Goal: Find specific page/section: Find specific page/section

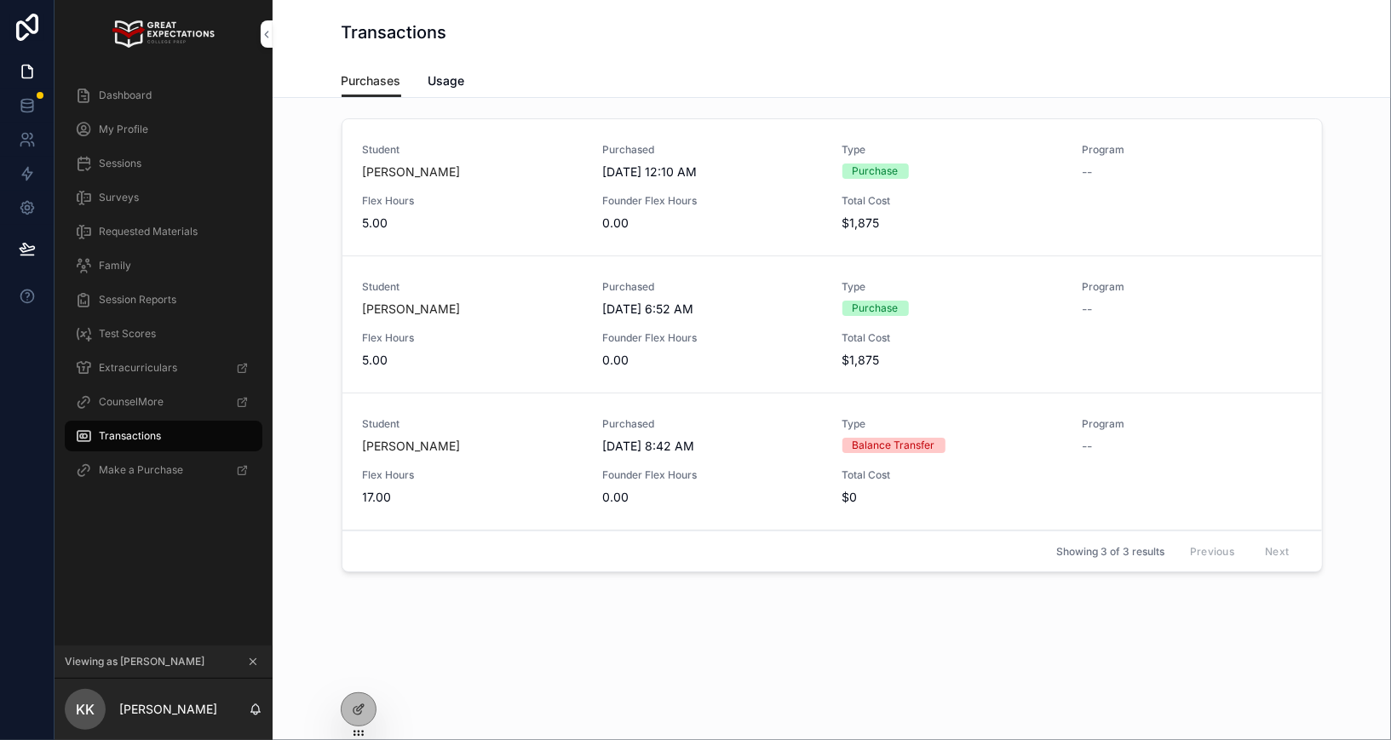
click at [0, 0] on icon at bounding box center [0, 0] width 0 height 0
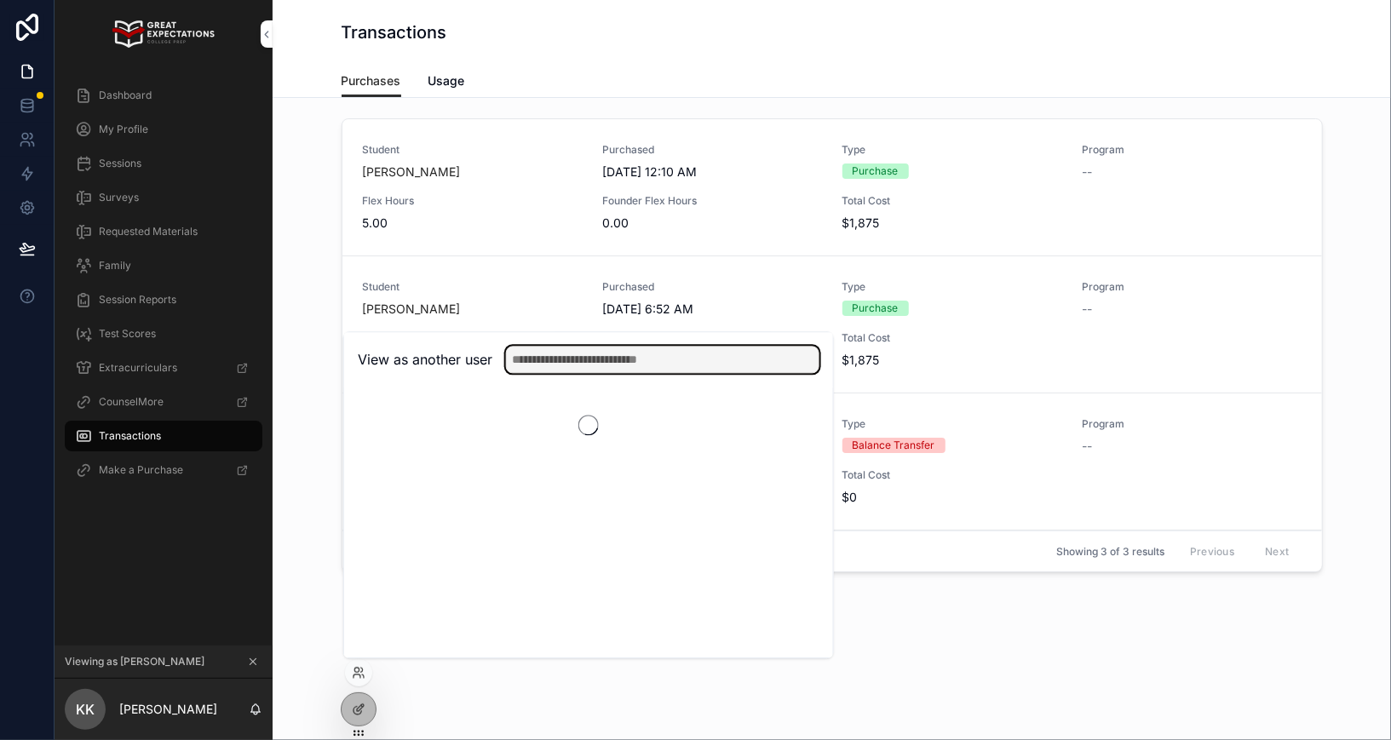
click at [553, 348] on input "text" at bounding box center [663, 359] width 314 height 27
type input "*****"
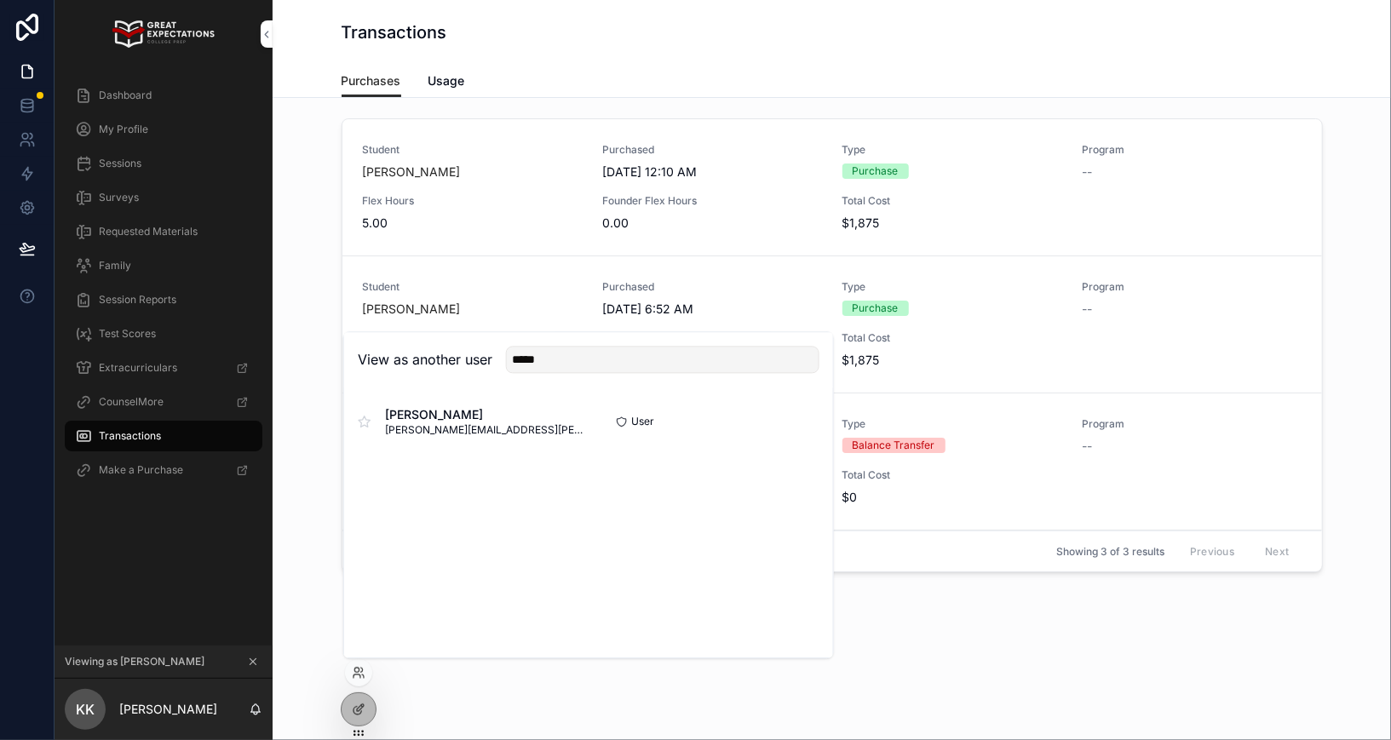
click at [0, 0] on button "Select" at bounding box center [0, 0] width 0 height 0
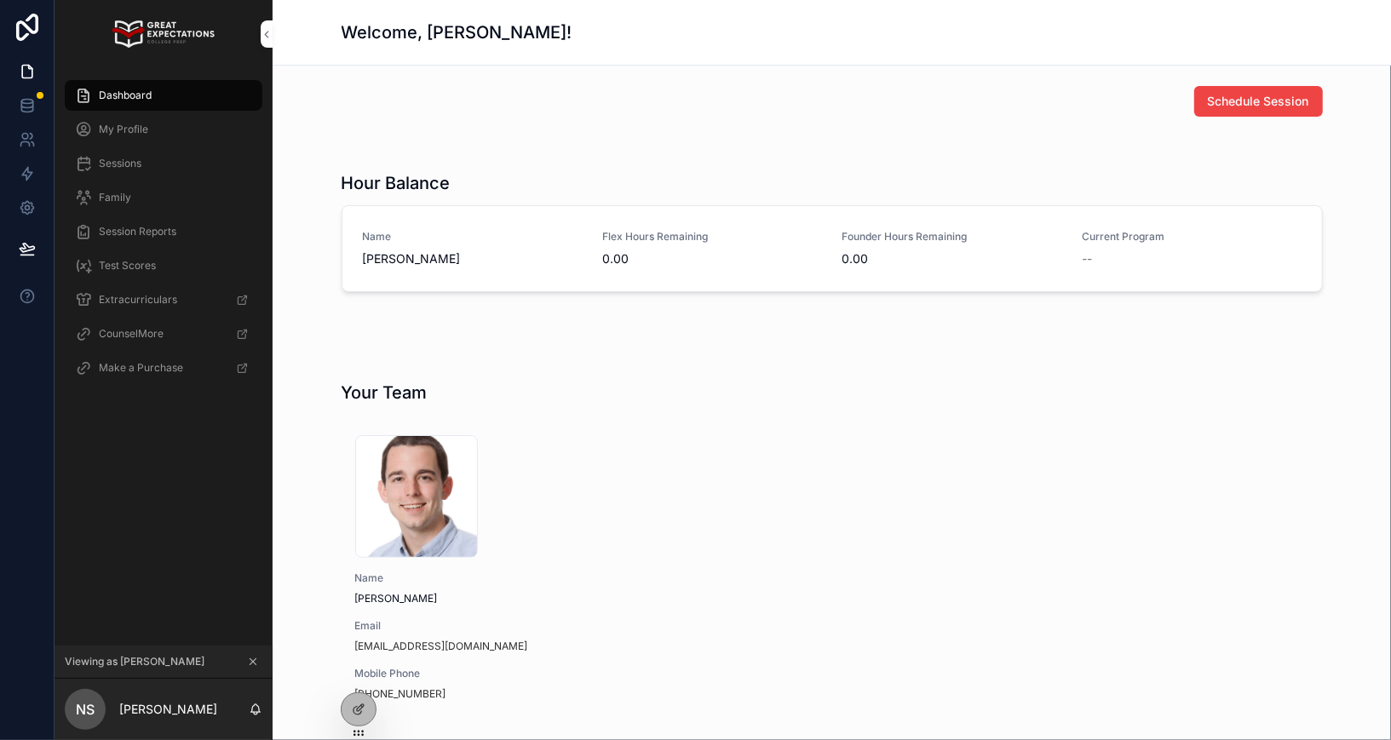
click at [132, 133] on span "My Profile" at bounding box center [123, 130] width 49 height 14
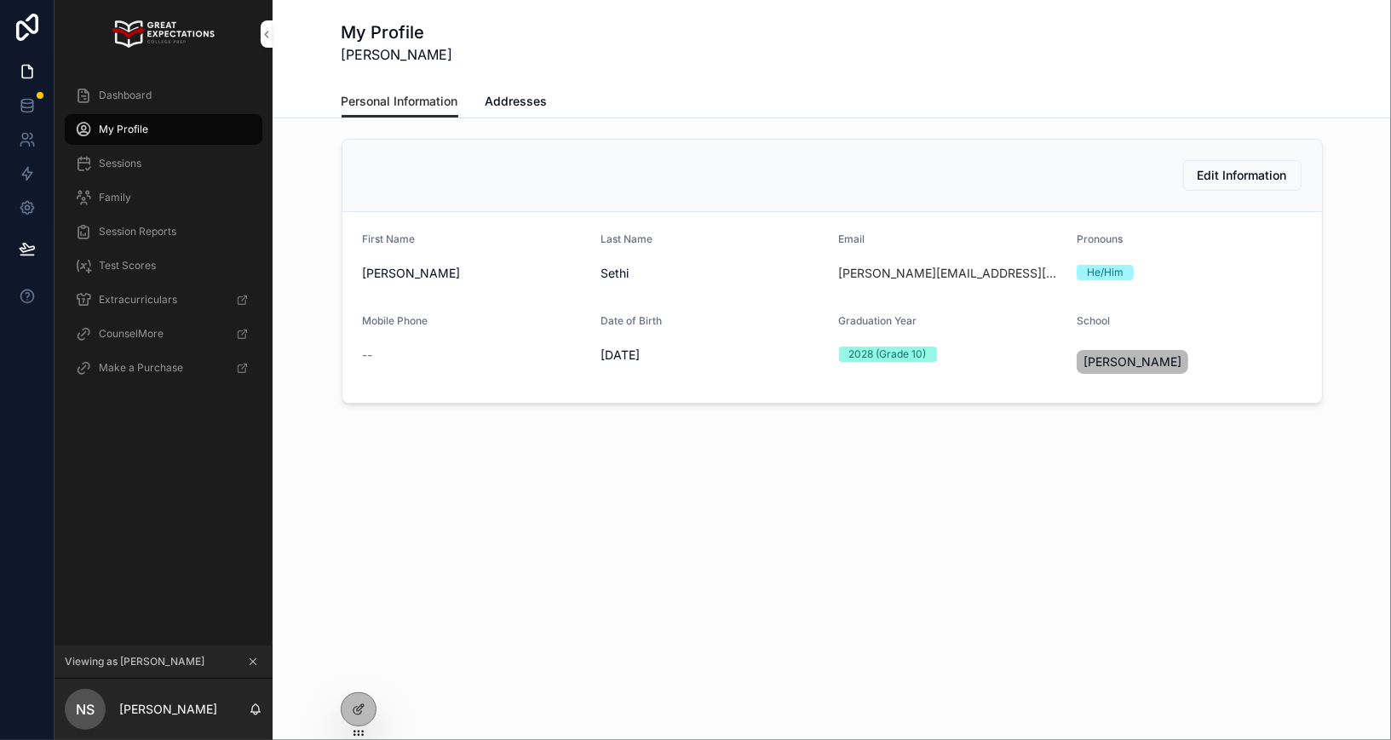
click at [129, 234] on span "Session Reports" at bounding box center [138, 232] width 78 height 14
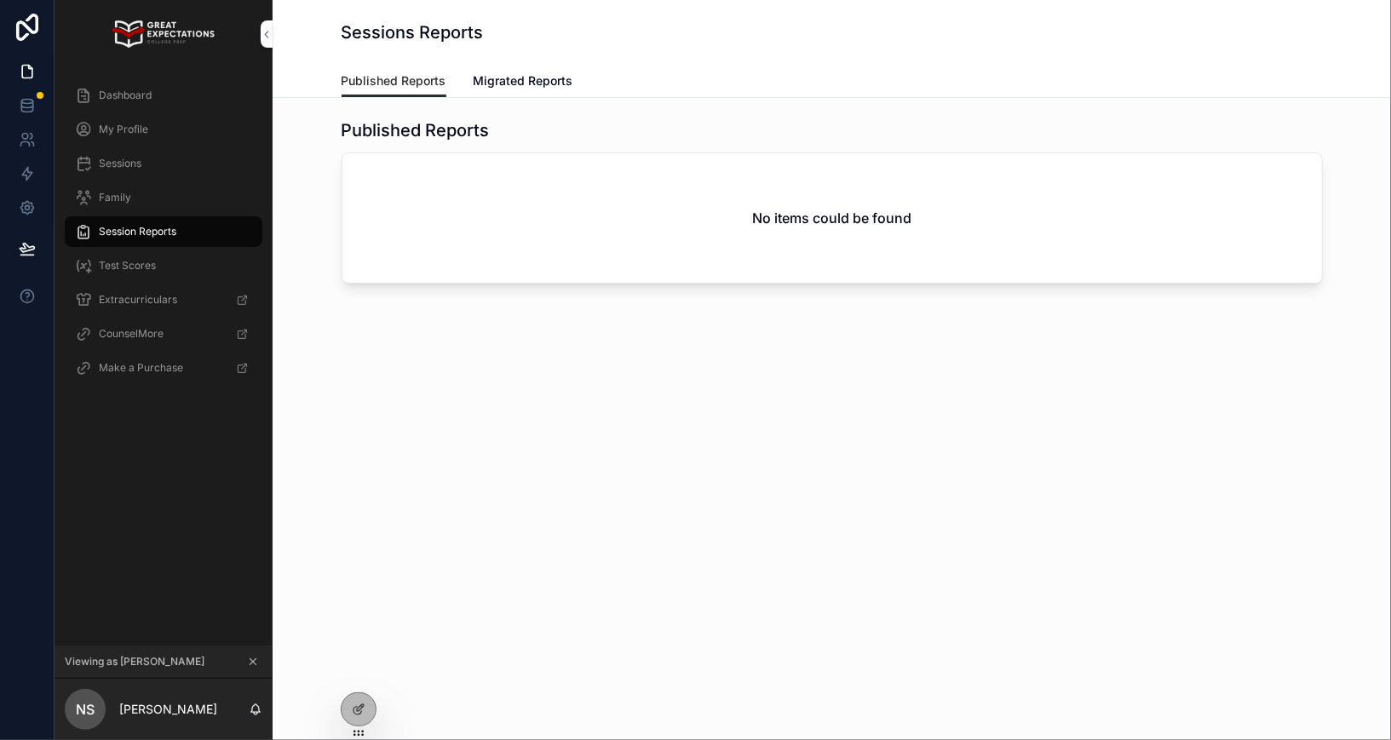
click at [132, 159] on span "Sessions" at bounding box center [120, 164] width 43 height 14
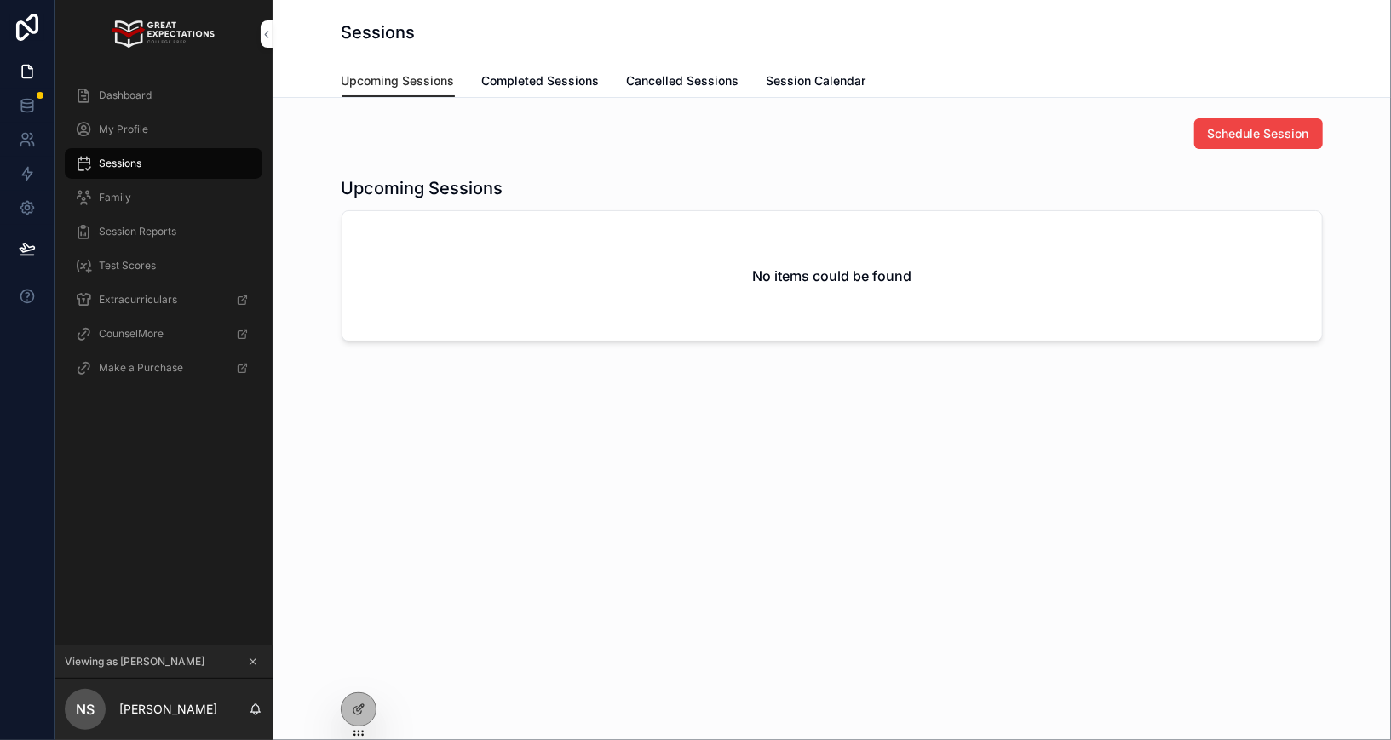
click at [504, 82] on span "Completed Sessions" at bounding box center [541, 80] width 118 height 17
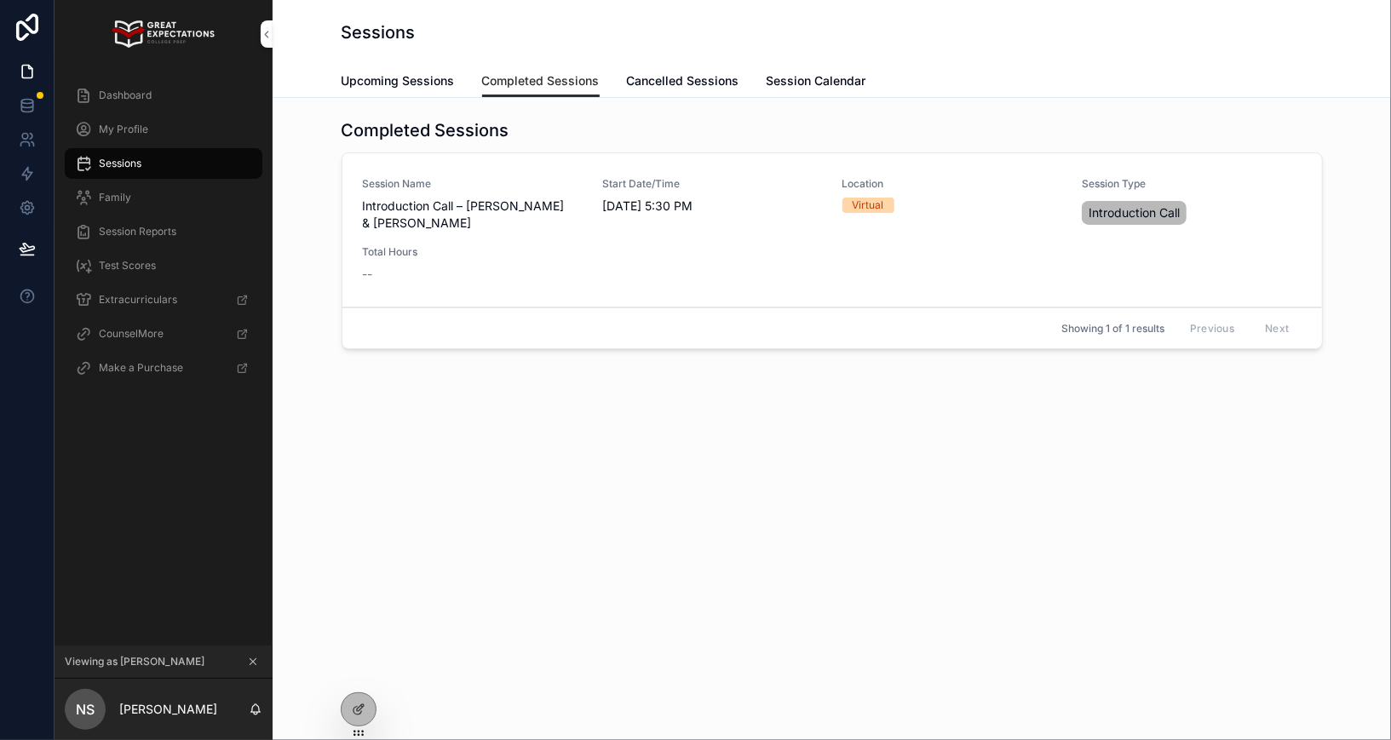
click at [250, 662] on icon "scrollable content" at bounding box center [253, 662] width 12 height 12
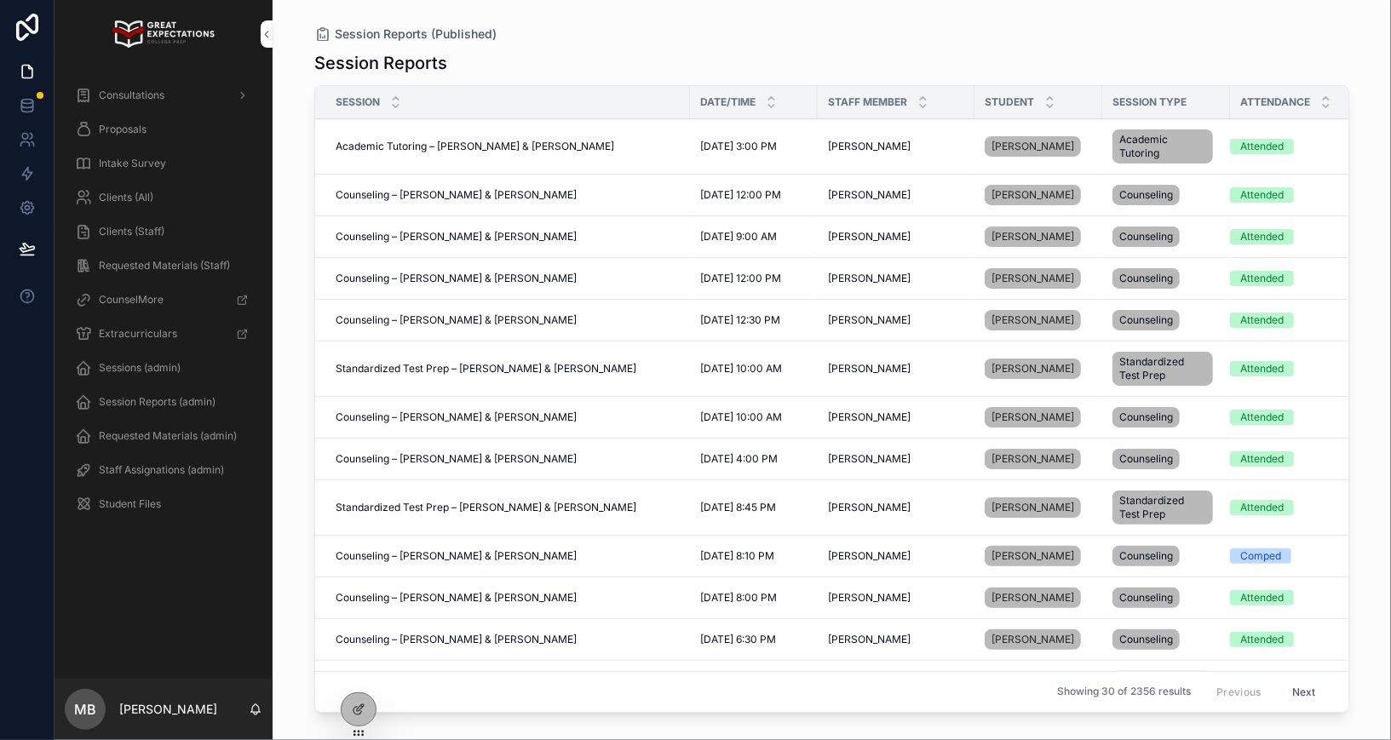
click at [128, 125] on span "Proposals" at bounding box center [123, 130] width 48 height 14
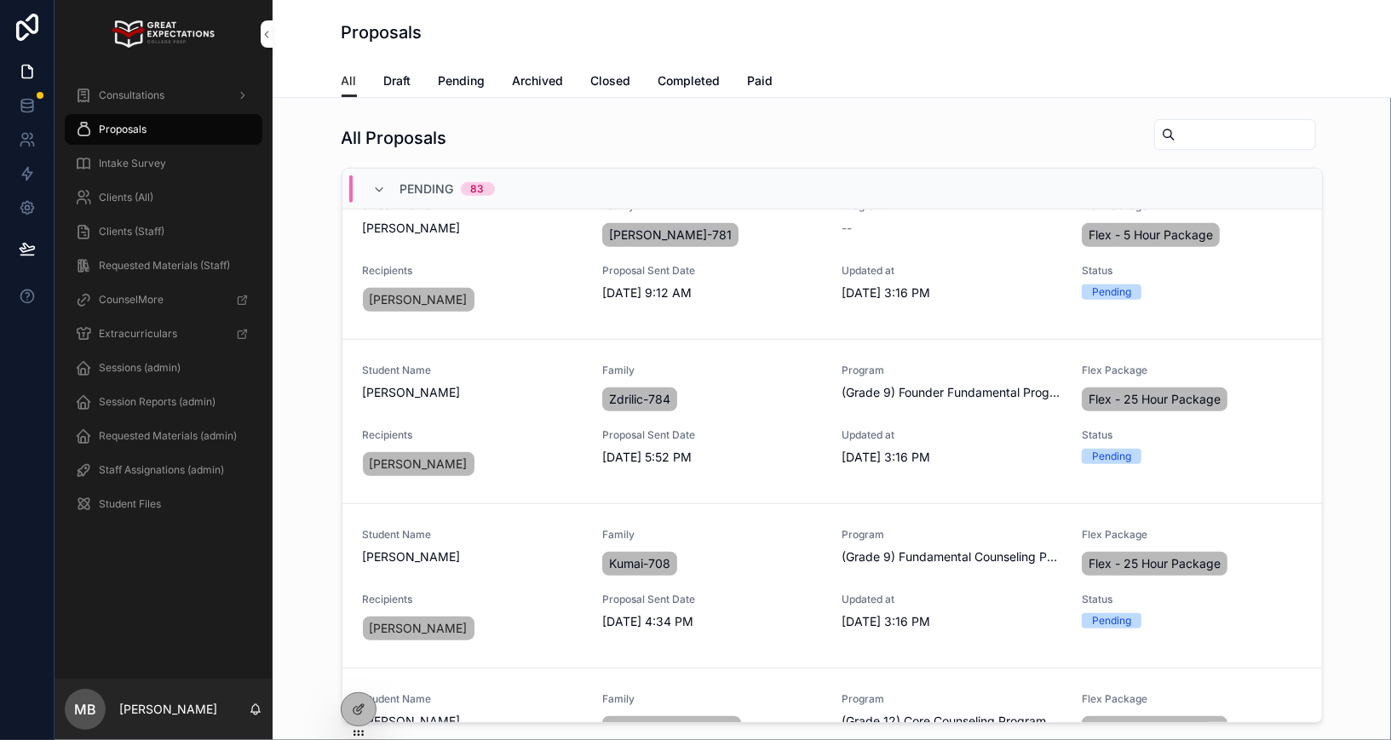
scroll to position [4935, 0]
